Goal: Task Accomplishment & Management: Complete application form

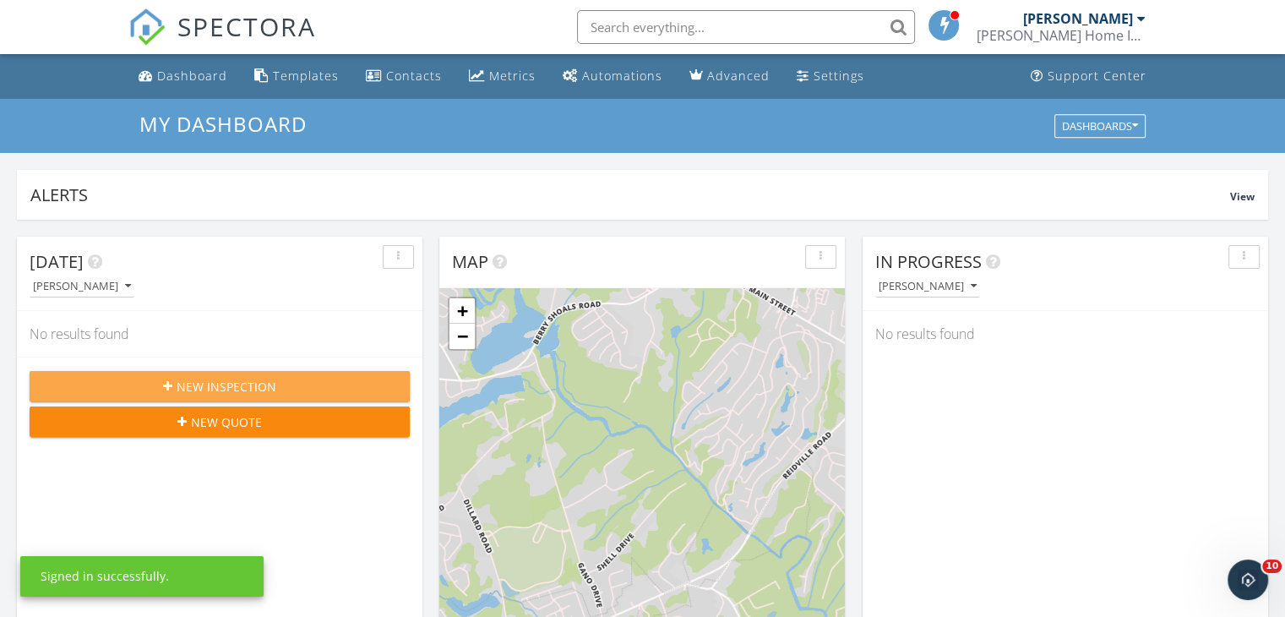
click at [249, 378] on span "New Inspection" at bounding box center [227, 387] width 100 height 18
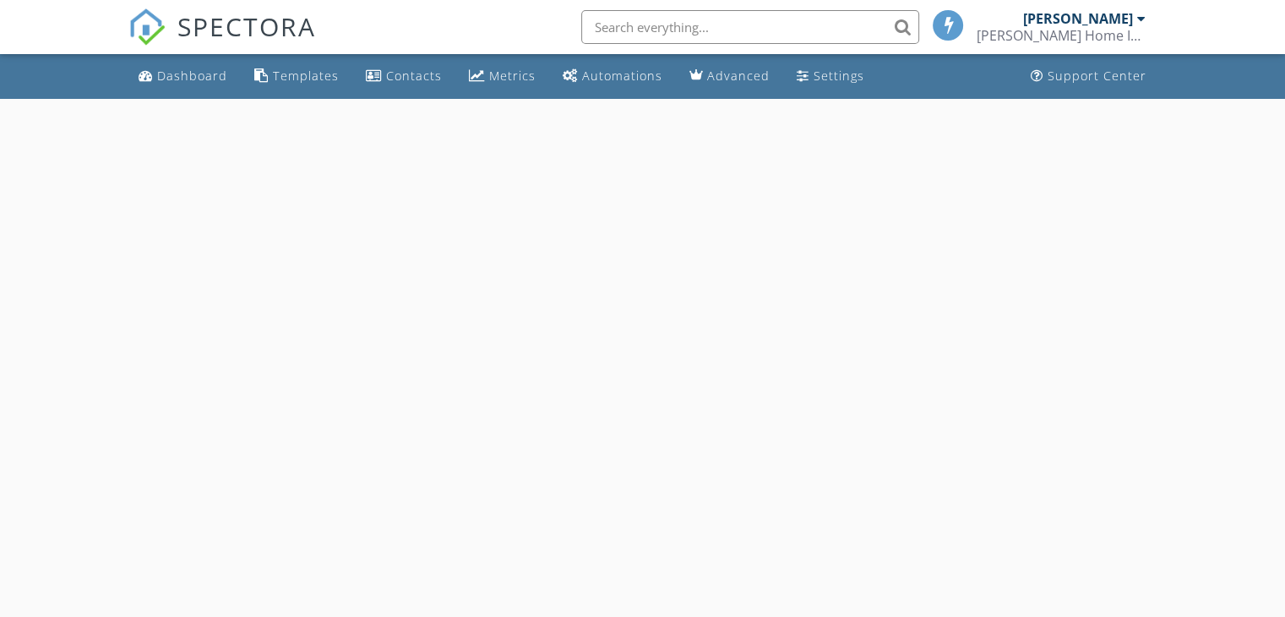
select select "8"
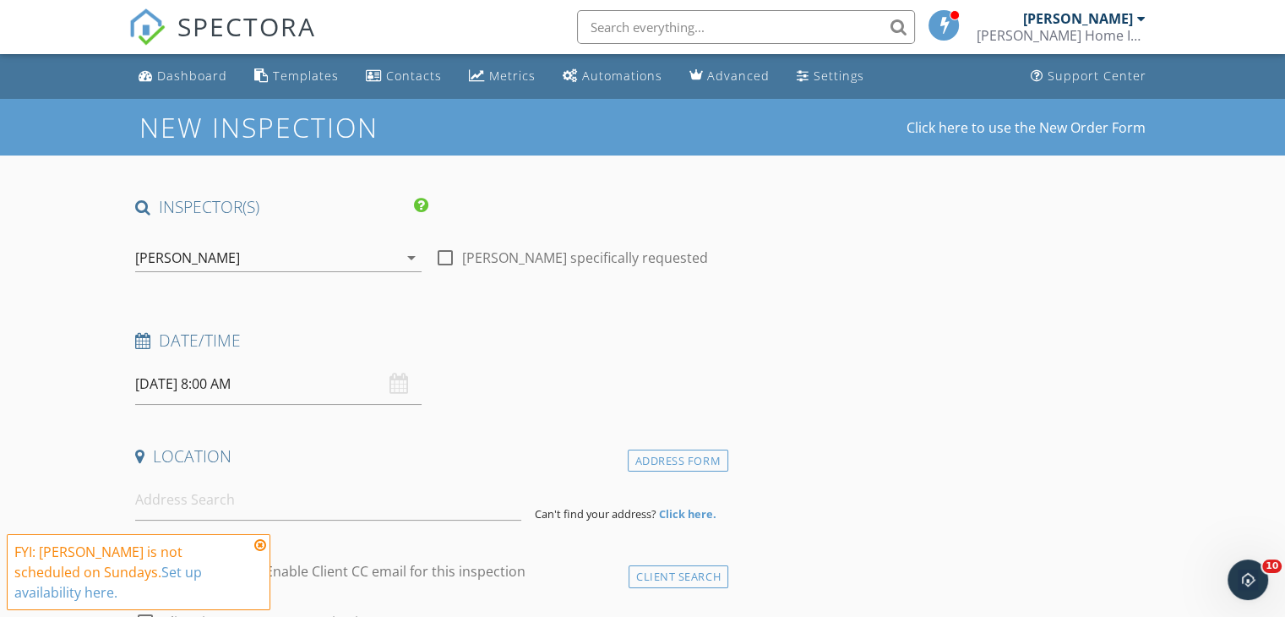
click at [293, 376] on input "09/28/2025 8:00 AM" at bounding box center [278, 383] width 286 height 41
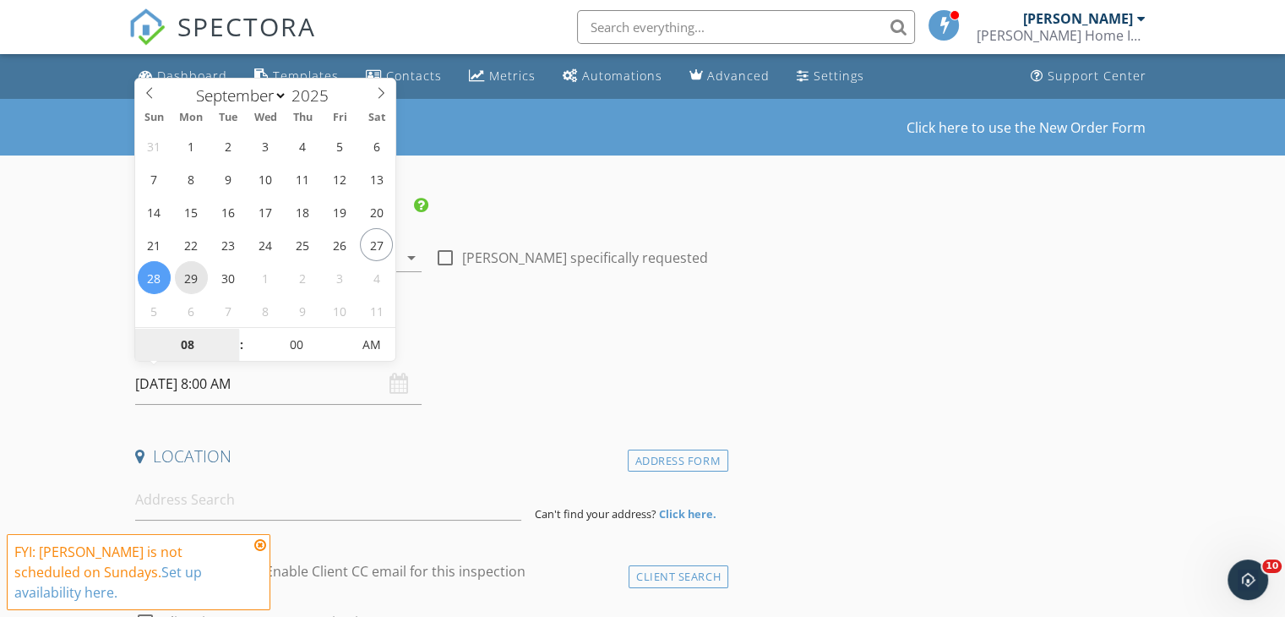
type input "09/29/2025 8:00 AM"
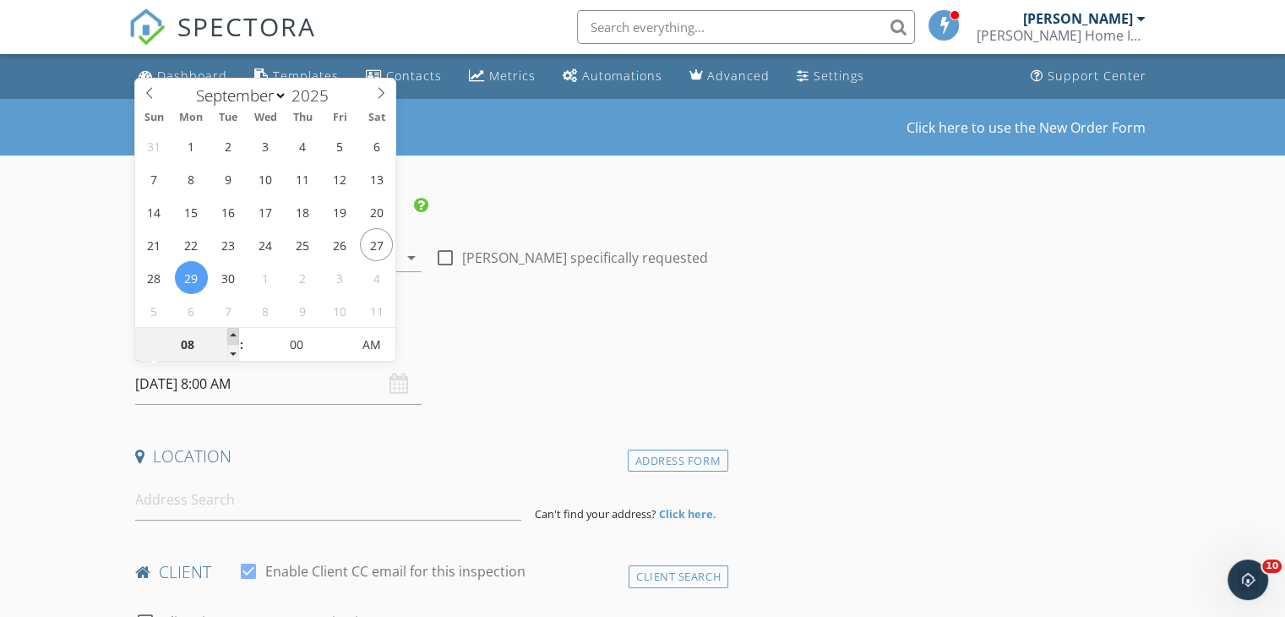
type input "09"
type input "[DATE] 9:00 AM"
click at [234, 332] on span at bounding box center [233, 336] width 12 height 17
click at [429, 481] on input at bounding box center [328, 499] width 386 height 41
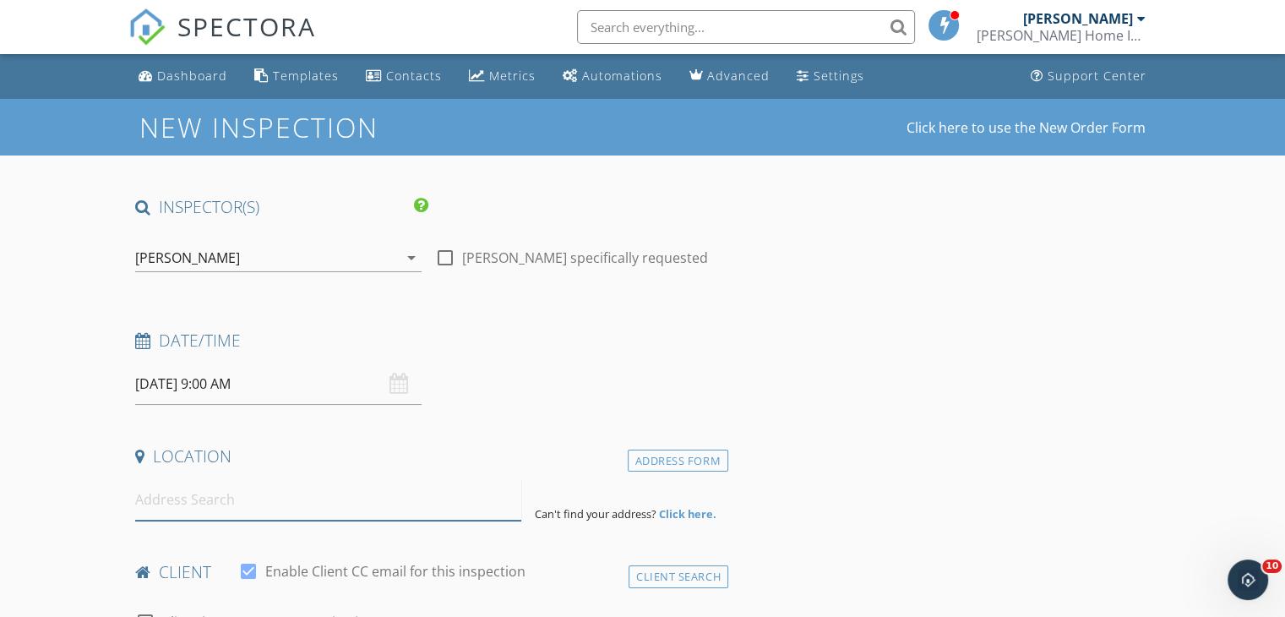
click at [326, 508] on input at bounding box center [328, 499] width 386 height 41
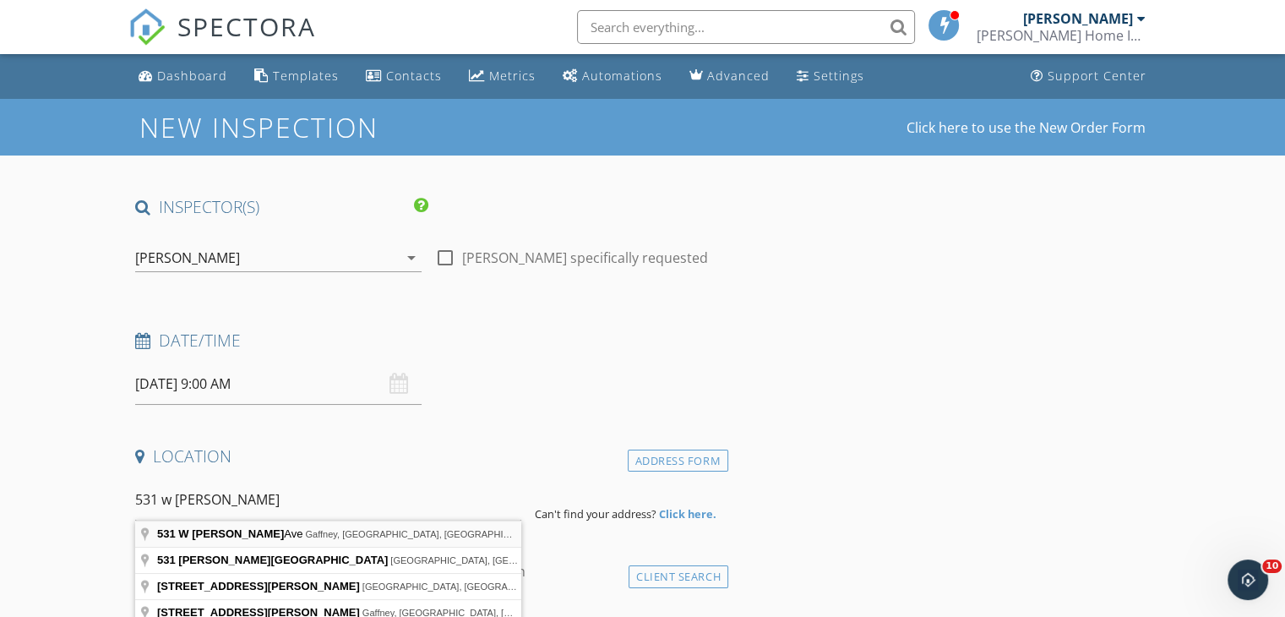
type input "531 W Rutledge Ave, Gaffney, SC, USA"
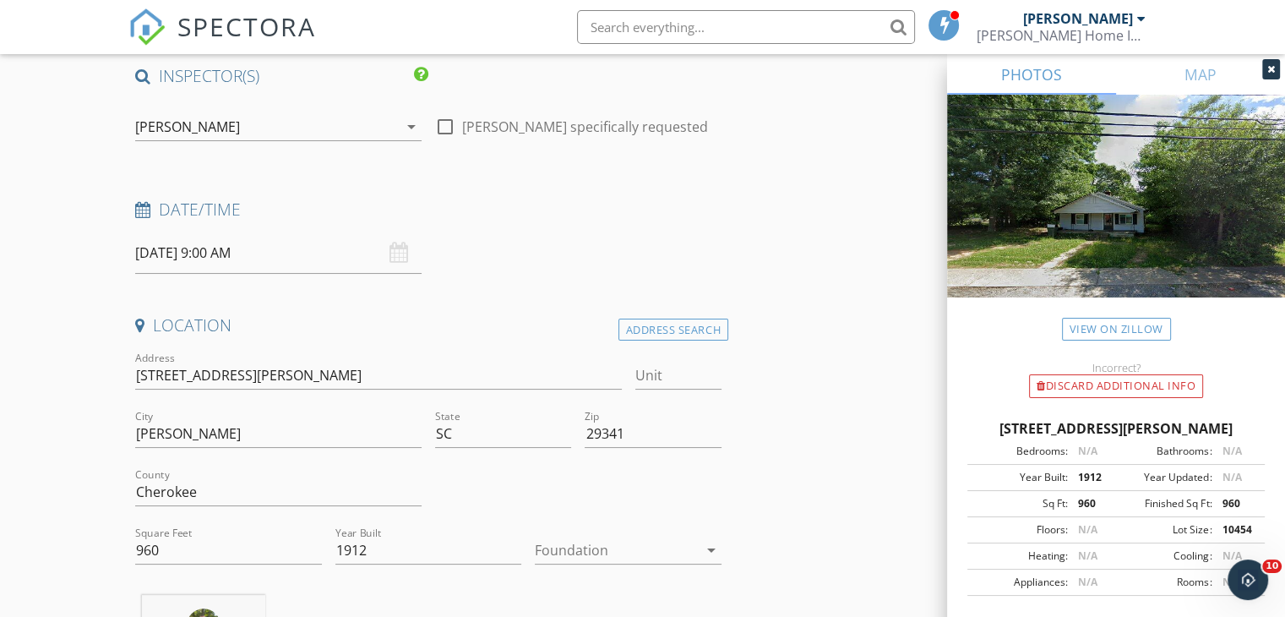
scroll to position [338, 0]
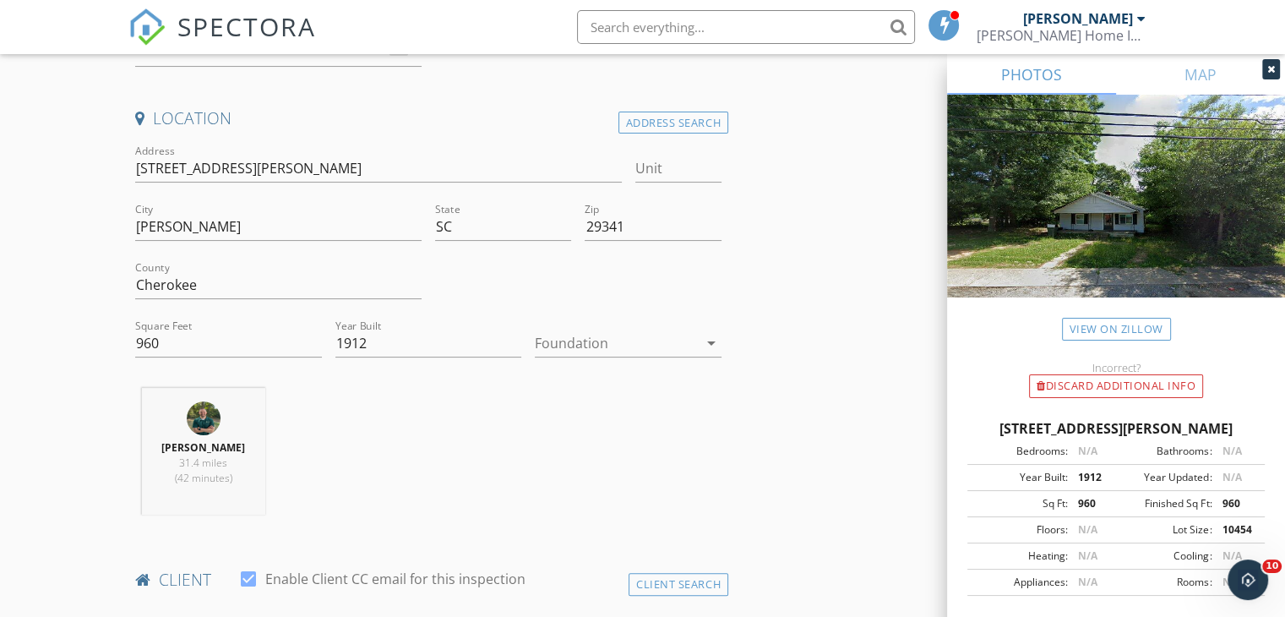
click at [616, 351] on div at bounding box center [616, 342] width 163 height 27
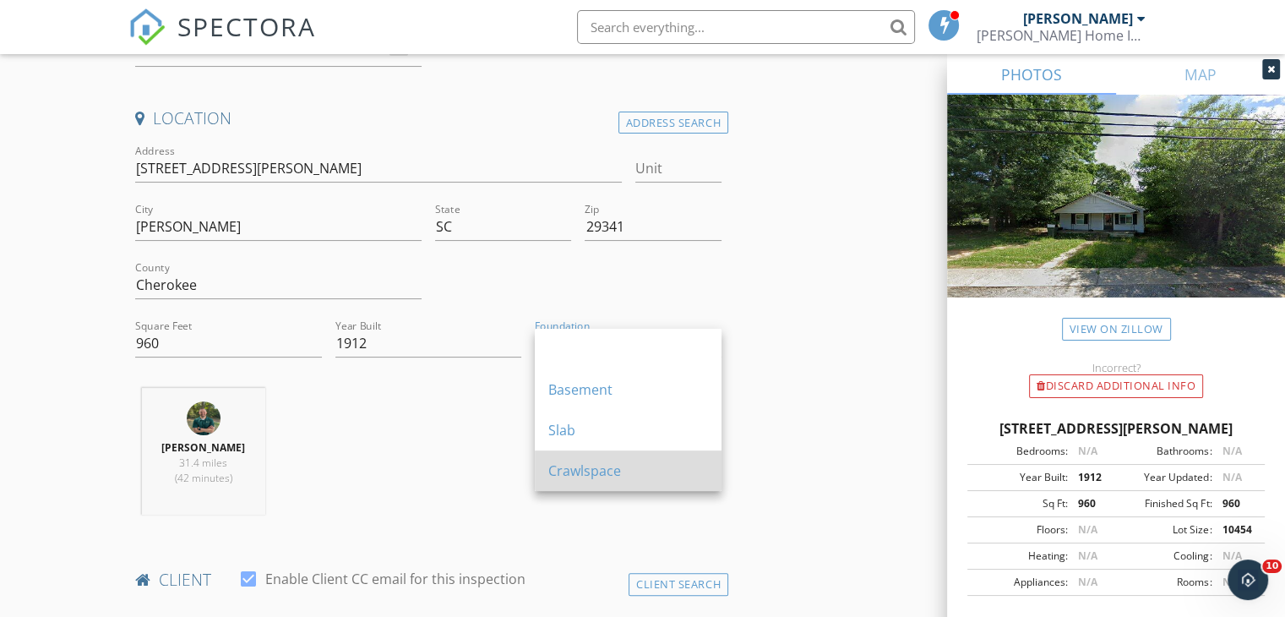
click at [588, 466] on div "Crawlspace" at bounding box center [628, 470] width 160 height 20
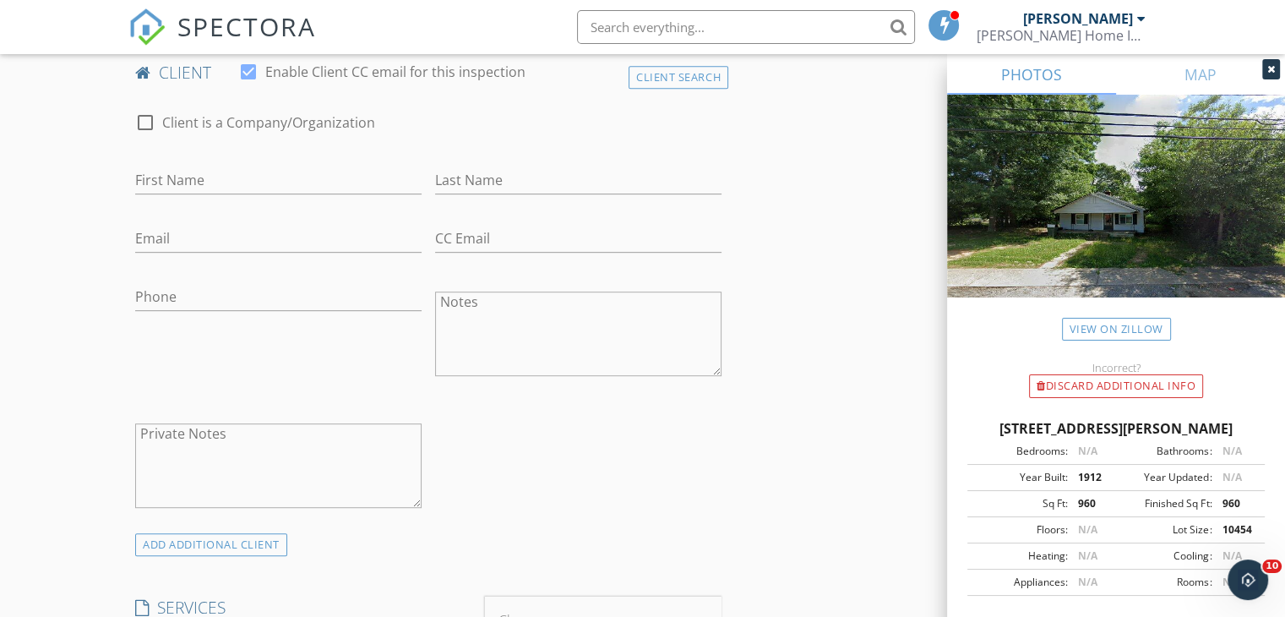
scroll to position [1267, 0]
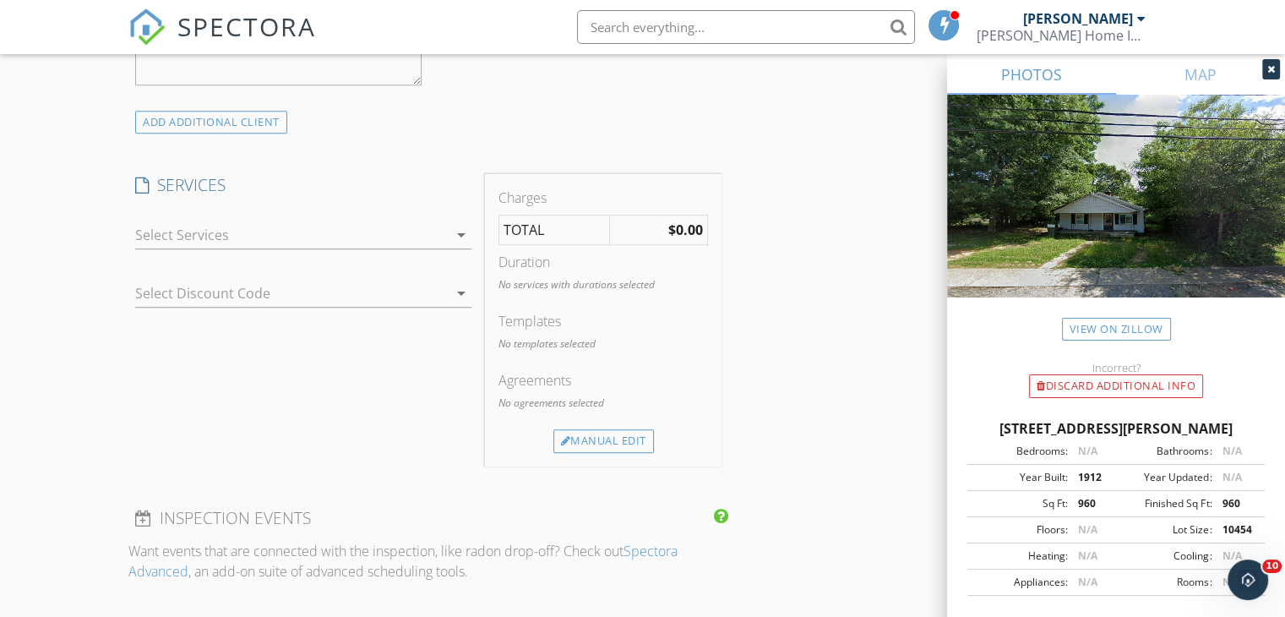
click at [458, 237] on icon "arrow_drop_down" at bounding box center [461, 235] width 20 height 20
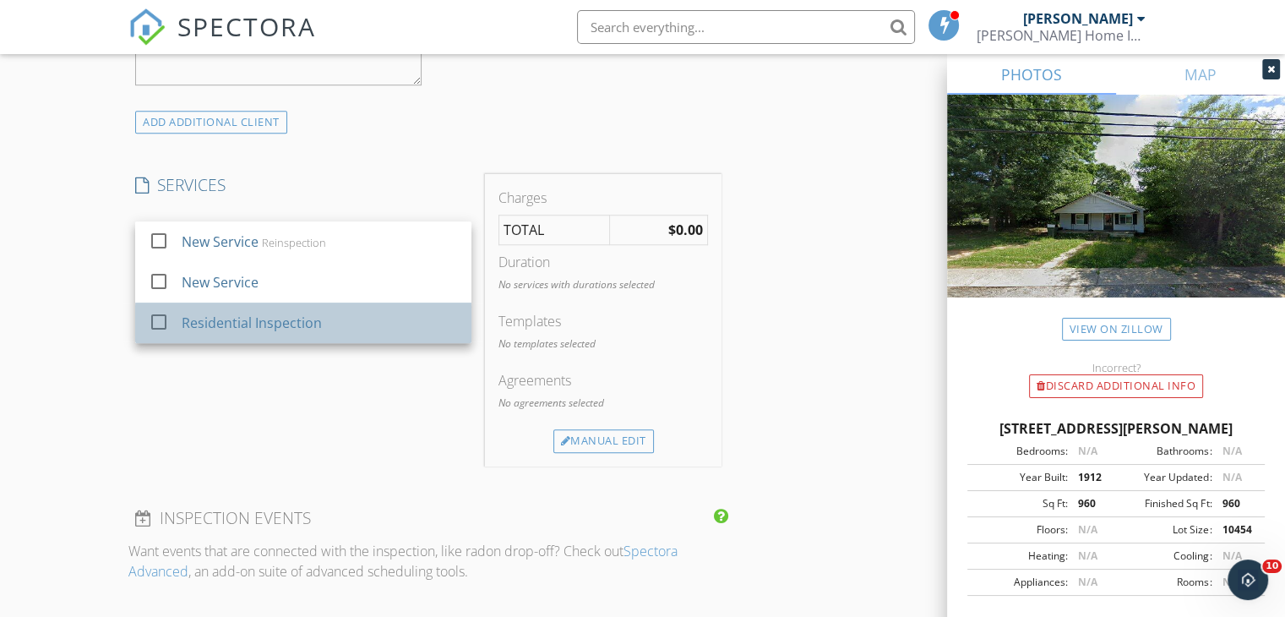
click at [234, 329] on div "Residential Inspection" at bounding box center [252, 323] width 140 height 20
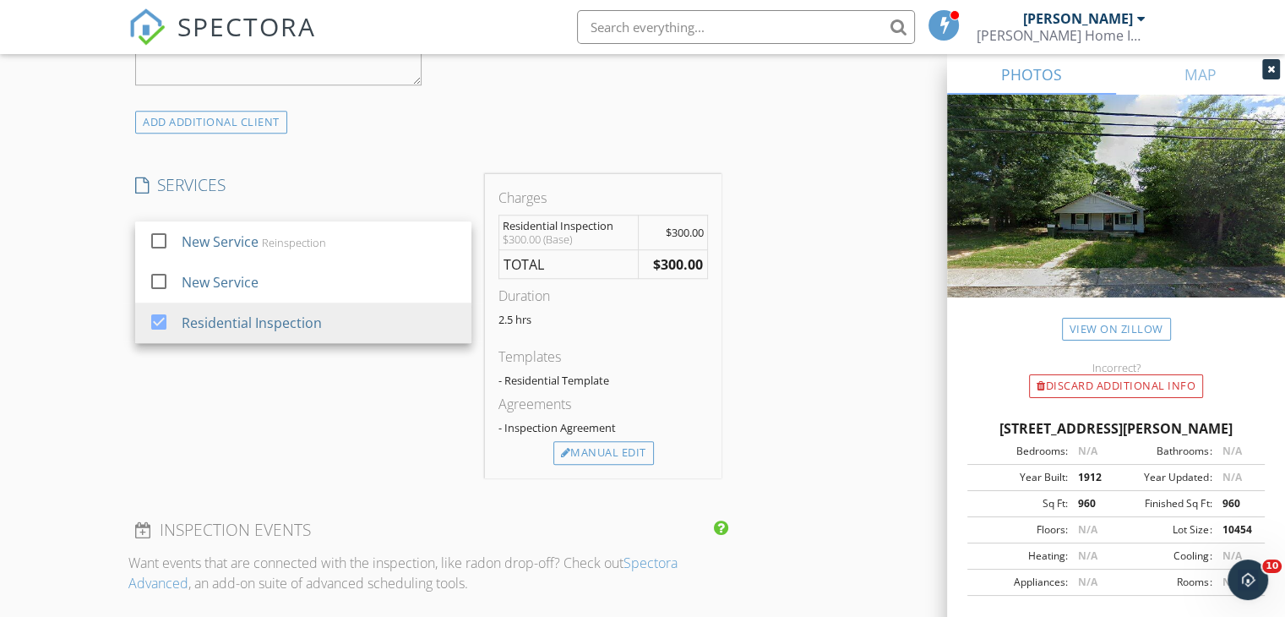
click at [594, 462] on div "Charges Residential Inspection $300.00 (Base) $300.00 TOTAL $300.00 Duration 2.…" at bounding box center [603, 326] width 237 height 304
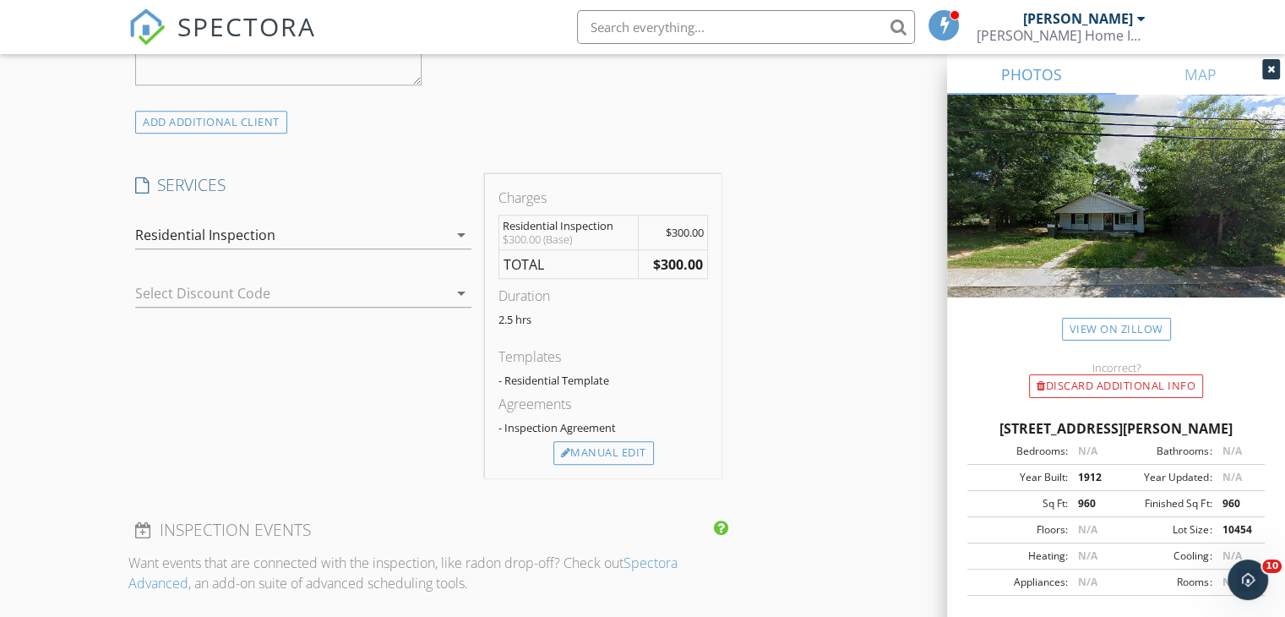
click at [594, 461] on div "Charges Residential Inspection $300.00 (Base) $300.00 TOTAL $300.00 Duration 2.…" at bounding box center [603, 326] width 237 height 304
click at [594, 456] on div "Manual Edit" at bounding box center [603, 453] width 101 height 24
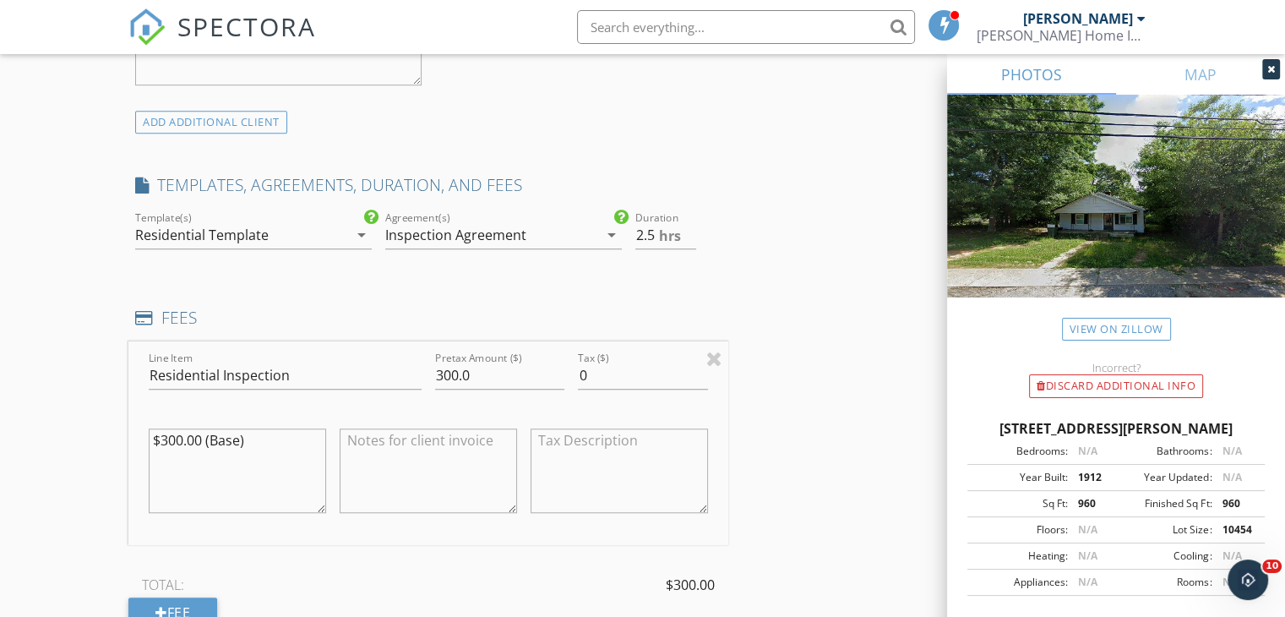
click at [246, 241] on div "Residential Template" at bounding box center [201, 234] width 133 height 15
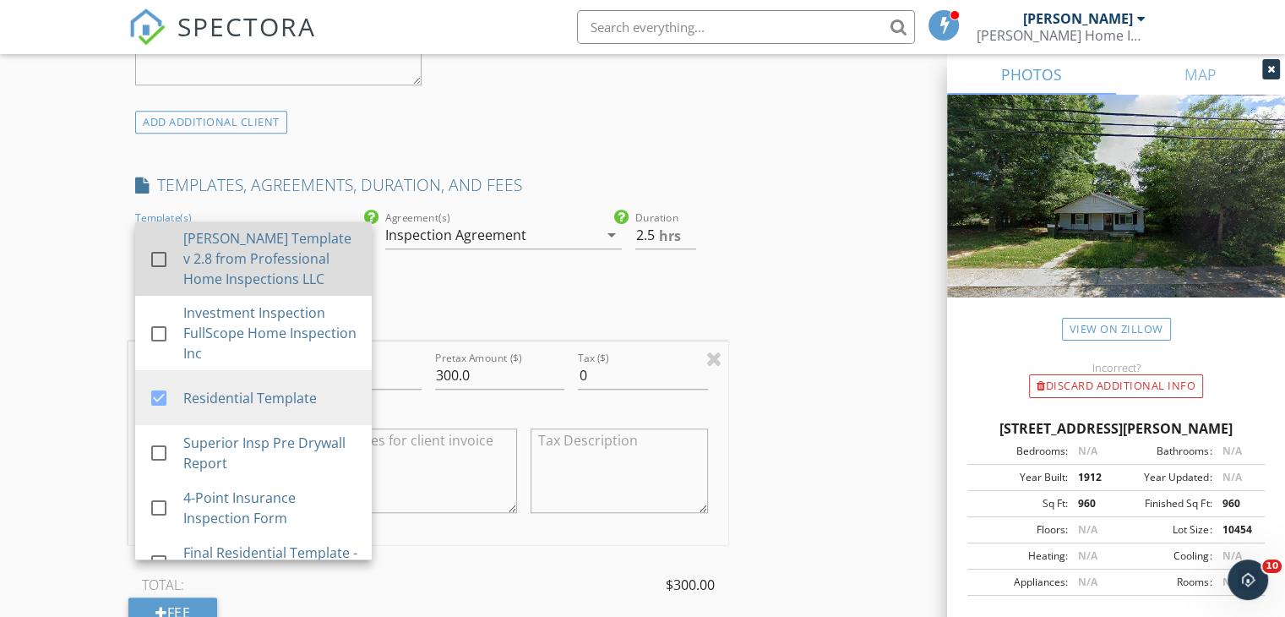
drag, startPoint x: 243, startPoint y: 241, endPoint x: 229, endPoint y: 263, distance: 26.2
click at [243, 243] on div "[PERSON_NAME] Template v 2.8 from Professional Home Inspections LLC" at bounding box center [270, 258] width 175 height 61
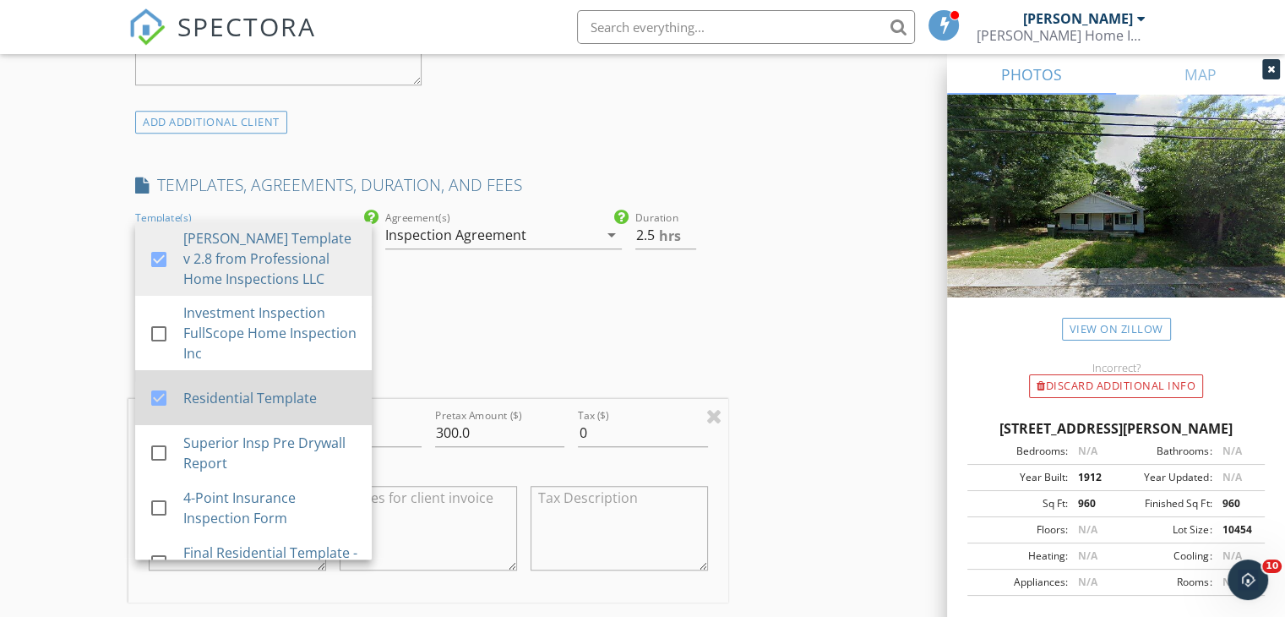
click at [204, 393] on div "Residential Template" at bounding box center [270, 398] width 175 height 20
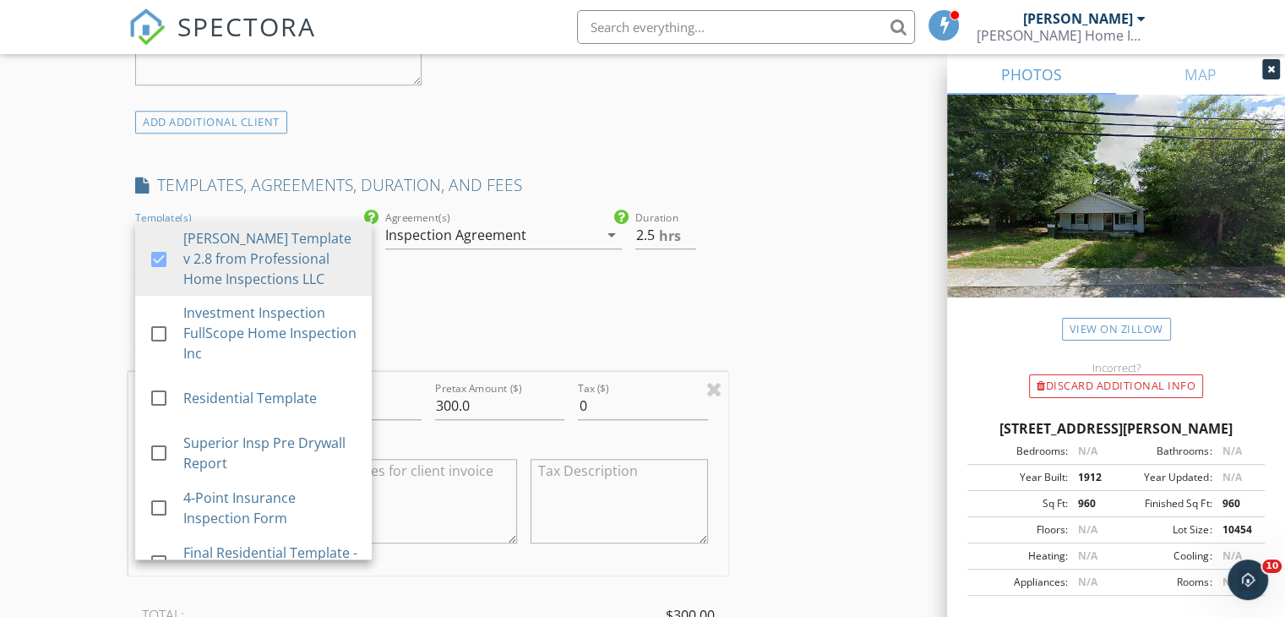
click at [473, 221] on div "Inspection Agreement" at bounding box center [491, 234] width 213 height 27
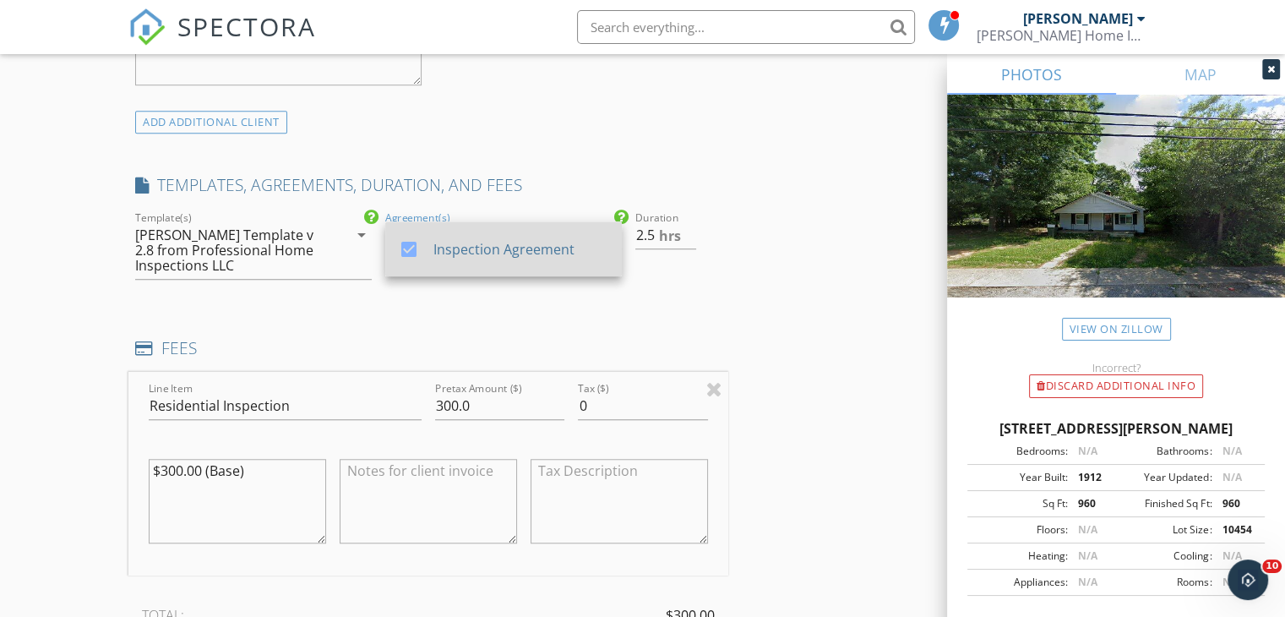
click at [472, 224] on link "check_box Inspection Agreement" at bounding box center [503, 248] width 237 height 55
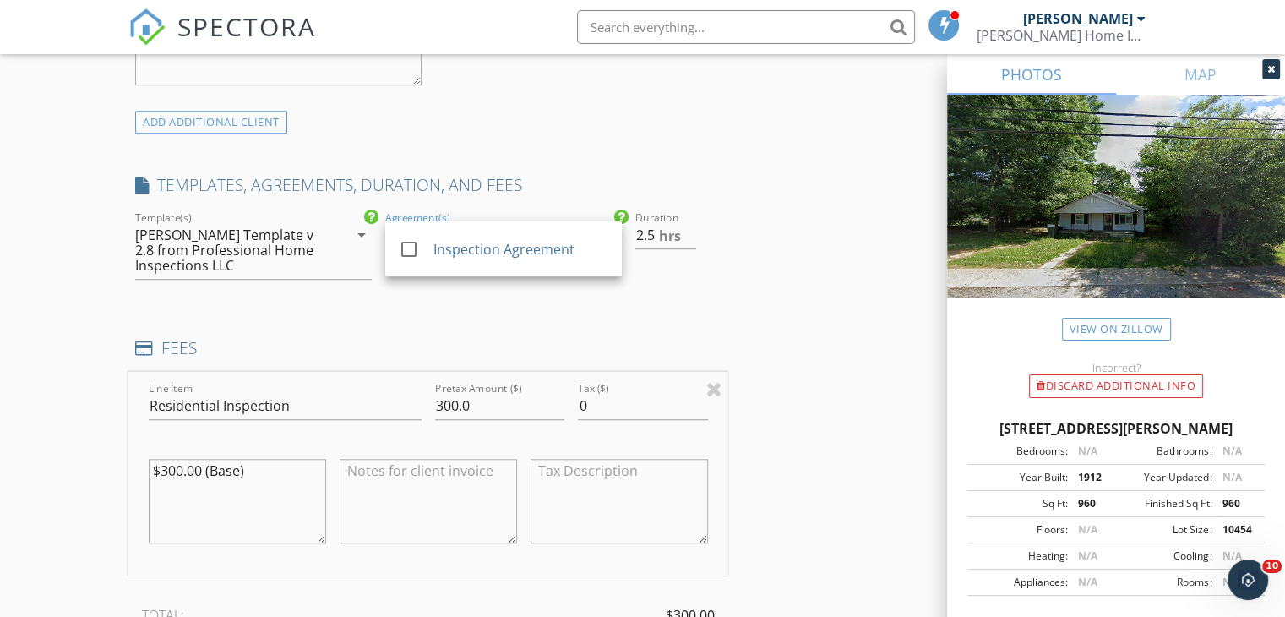
drag, startPoint x: 559, startPoint y: 298, endPoint x: 653, endPoint y: 263, distance: 100.3
click at [560, 298] on div "INSPECTOR(S) check_box Matthew Talley PRIMARY Matthew Talley arrow_drop_down ch…" at bounding box center [428, 372] width 600 height 2886
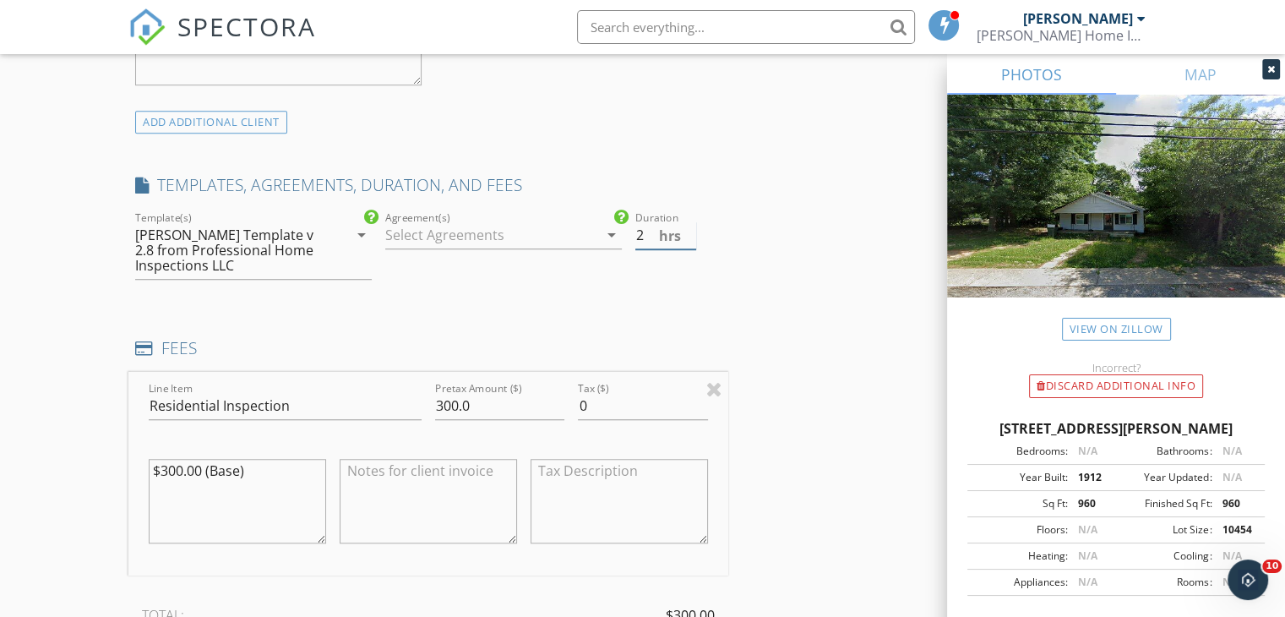
click at [683, 234] on input "2" at bounding box center [665, 235] width 61 height 28
click at [689, 230] on input "2.5" at bounding box center [665, 235] width 61 height 28
click at [689, 230] on input "3" at bounding box center [665, 235] width 61 height 28
type input "3.5"
click at [689, 230] on input "3.5" at bounding box center [665, 235] width 61 height 28
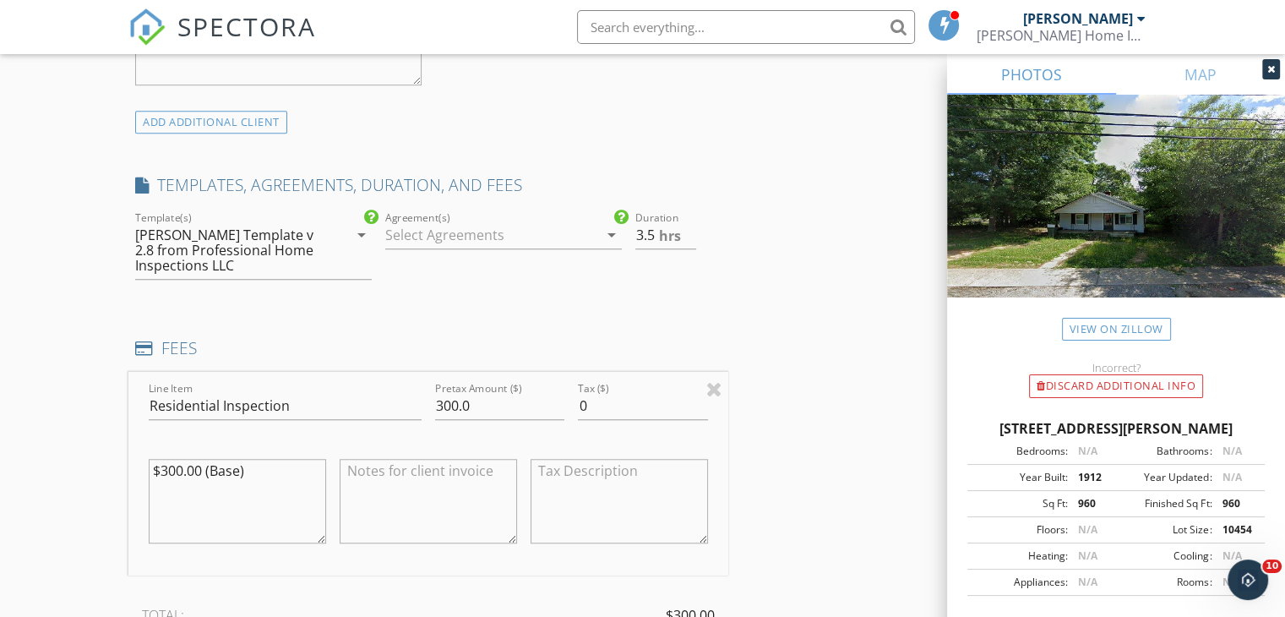
drag, startPoint x: 776, startPoint y: 310, endPoint x: 499, endPoint y: 339, distance: 278.6
click at [767, 307] on div "INSPECTOR(S) check_box Matthew Talley PRIMARY Matthew Talley arrow_drop_down ch…" at bounding box center [642, 421] width 1028 height 2985
drag, startPoint x: 439, startPoint y: 401, endPoint x: 375, endPoint y: 382, distance: 67.1
click at [367, 400] on div "Line Item Residential Inspection Pretax Amount ($) 300.0 Tax ($) 0 $300.00 (Bas…" at bounding box center [428, 474] width 600 height 204
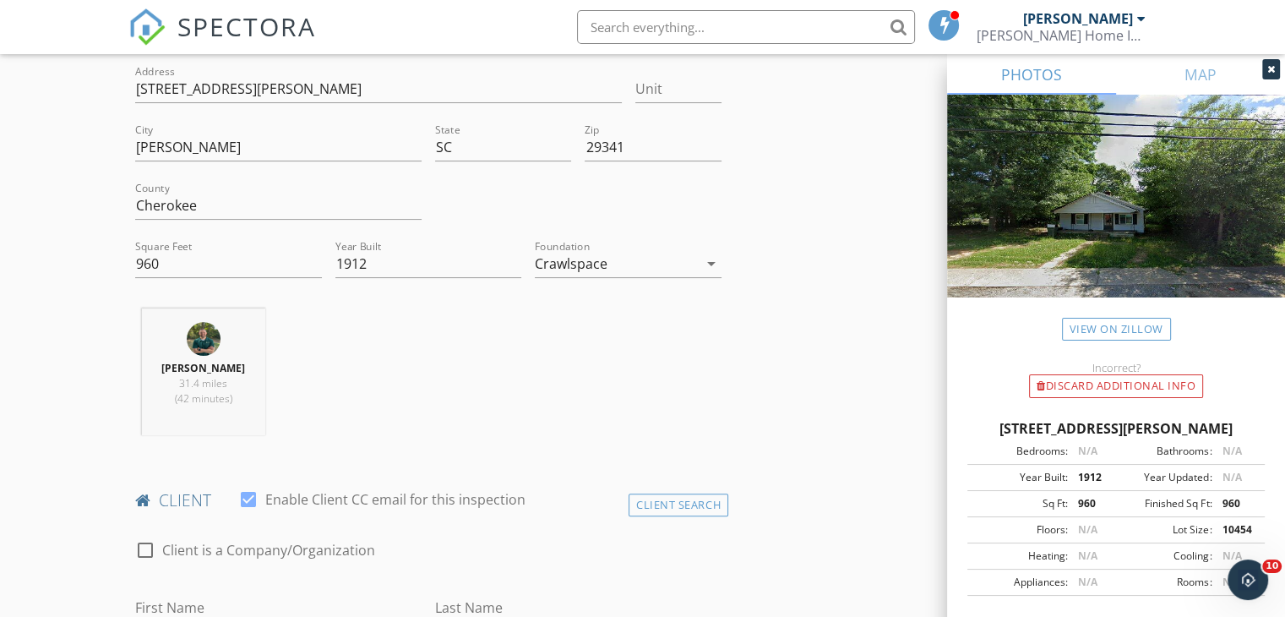
scroll to position [676, 0]
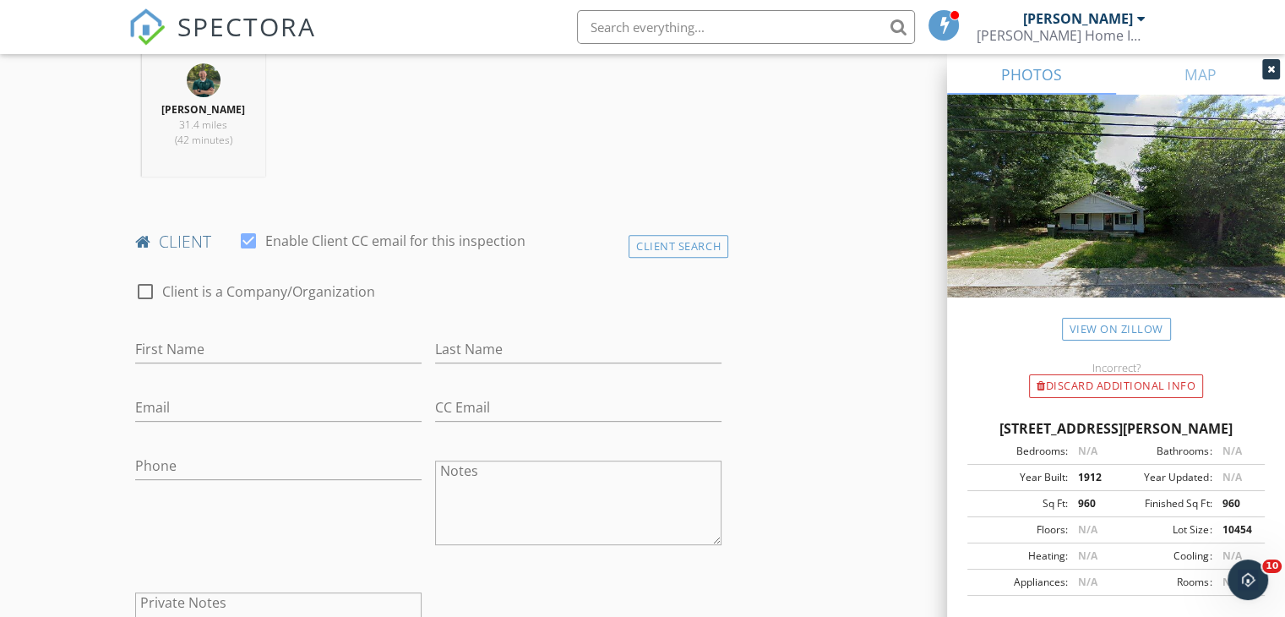
type input "275.00"
click at [194, 339] on input "First Name" at bounding box center [278, 349] width 286 height 28
type input "[PERSON_NAME]"
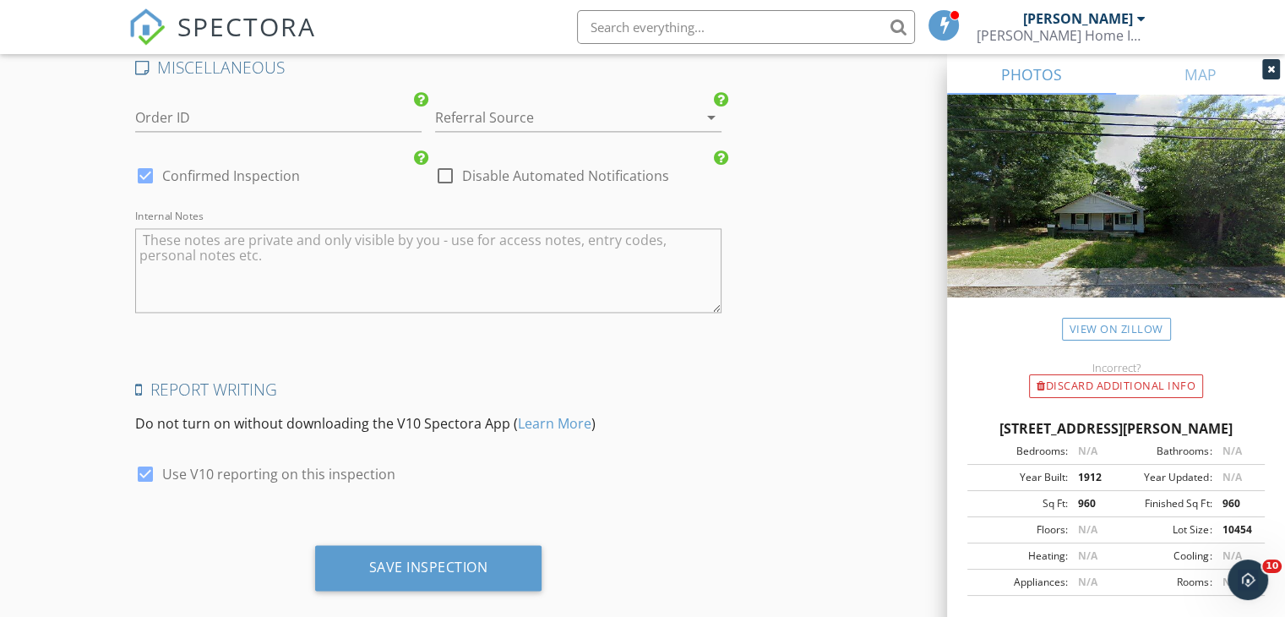
scroll to position [2600, 0]
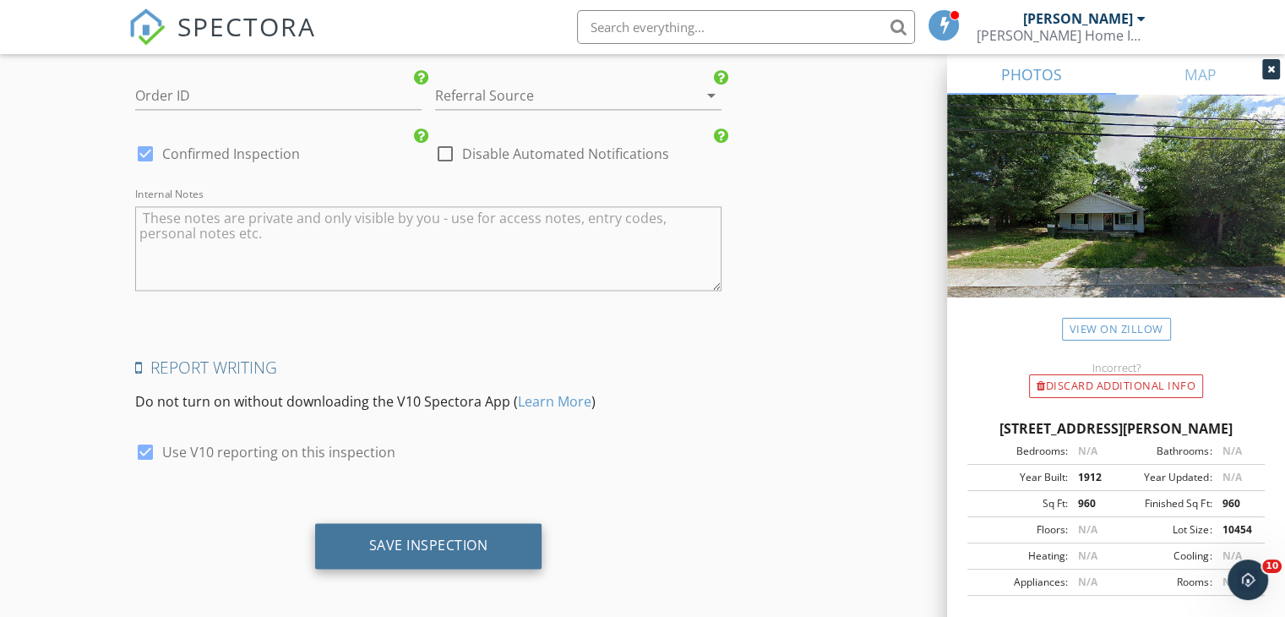
type input "[PERSON_NAME]"
click at [401, 528] on div "Save Inspection" at bounding box center [428, 546] width 227 height 46
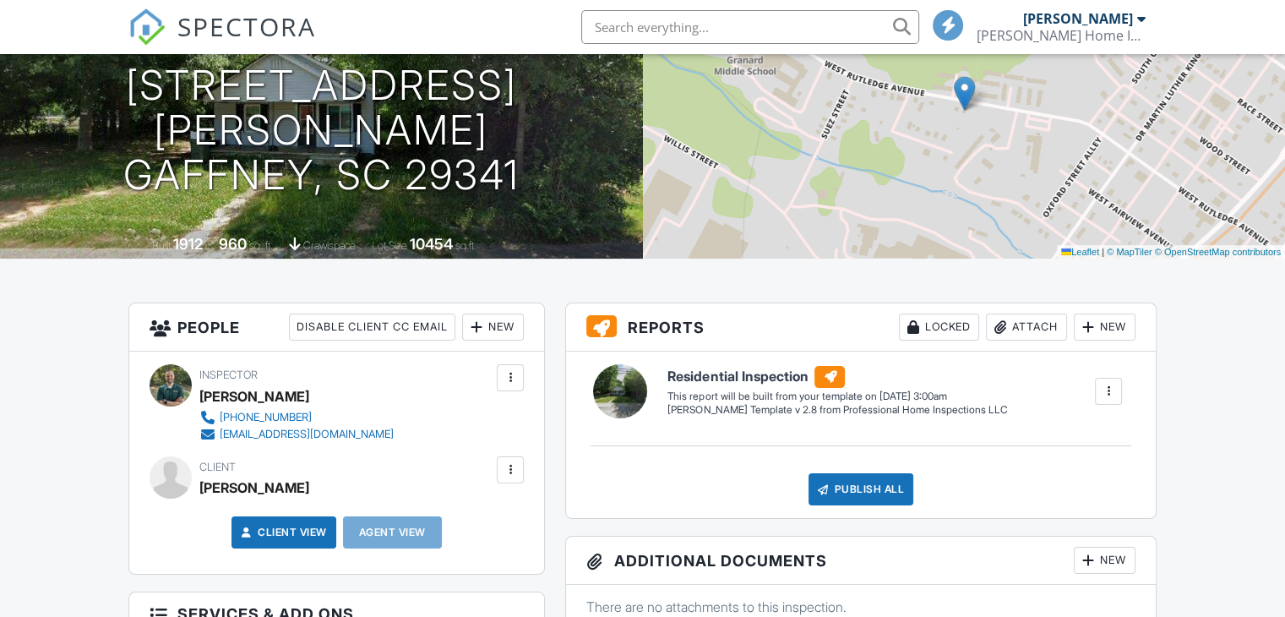
scroll to position [338, 0]
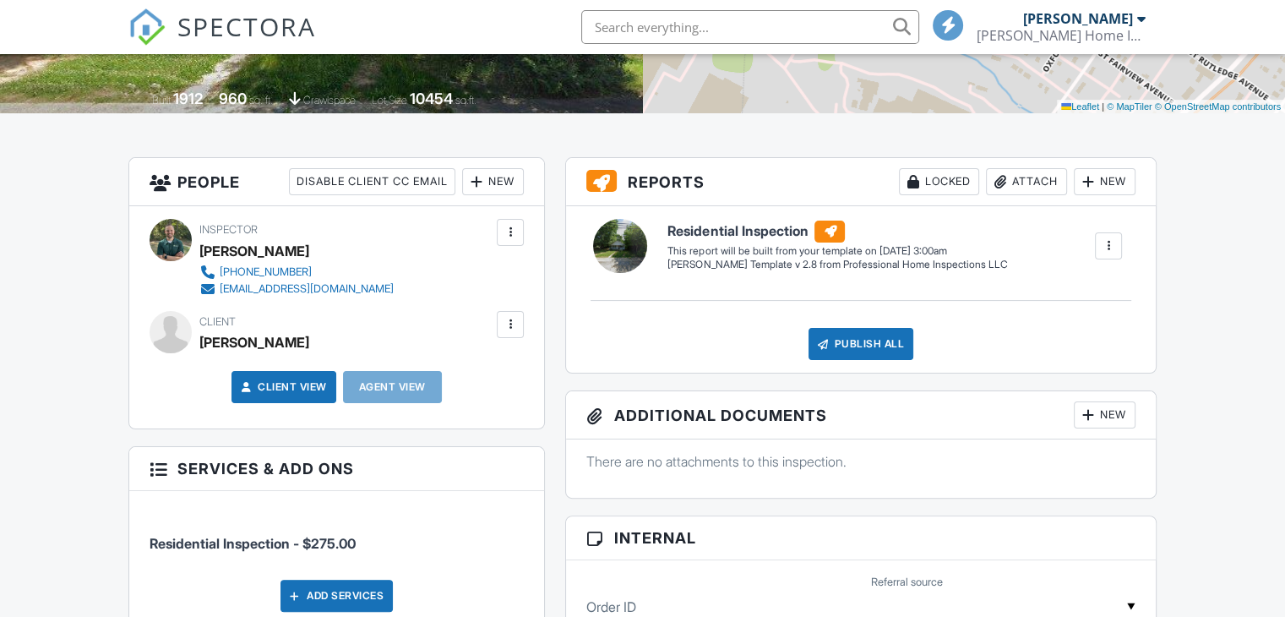
click at [1115, 244] on div at bounding box center [1108, 245] width 17 height 17
click at [1081, 282] on li "Build Now" at bounding box center [1074, 294] width 95 height 42
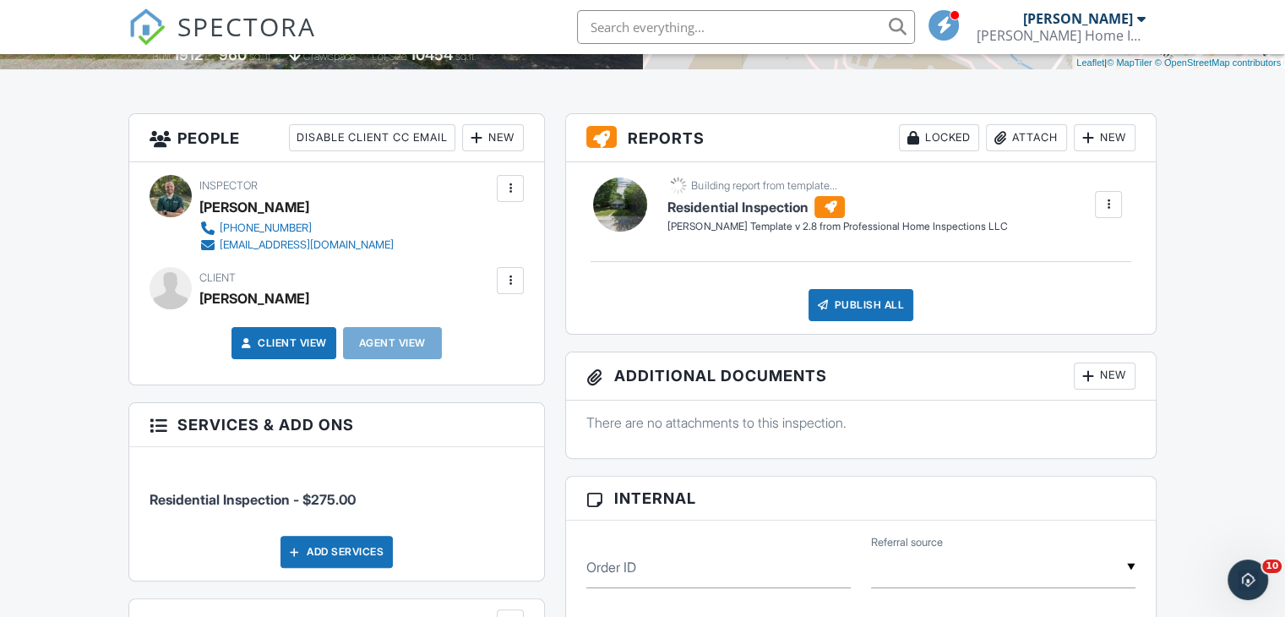
scroll to position [422, 0]
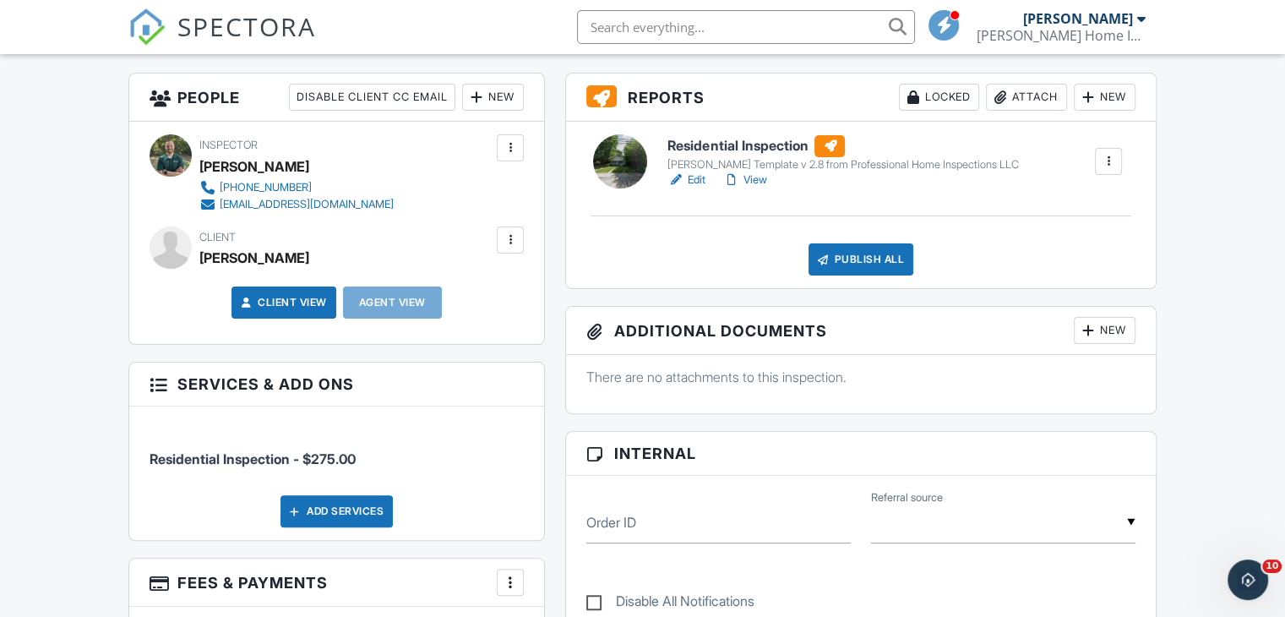
click at [697, 183] on link "Edit" at bounding box center [686, 180] width 38 height 17
